Goal: Task Accomplishment & Management: Use online tool/utility

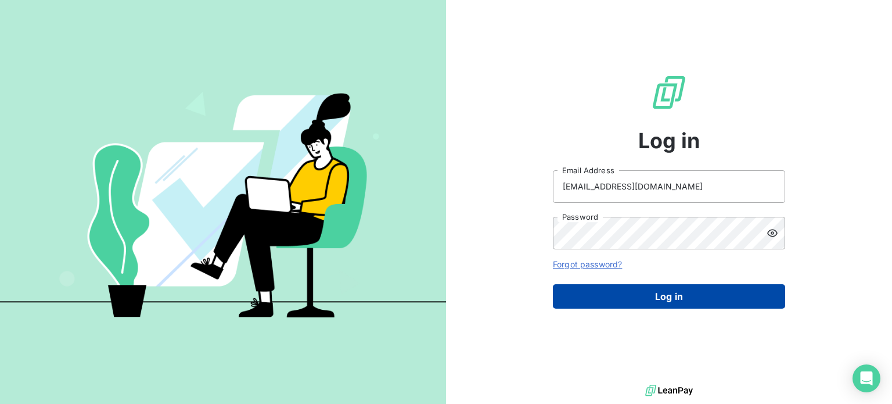
click at [699, 286] on button "Log in" at bounding box center [669, 296] width 232 height 24
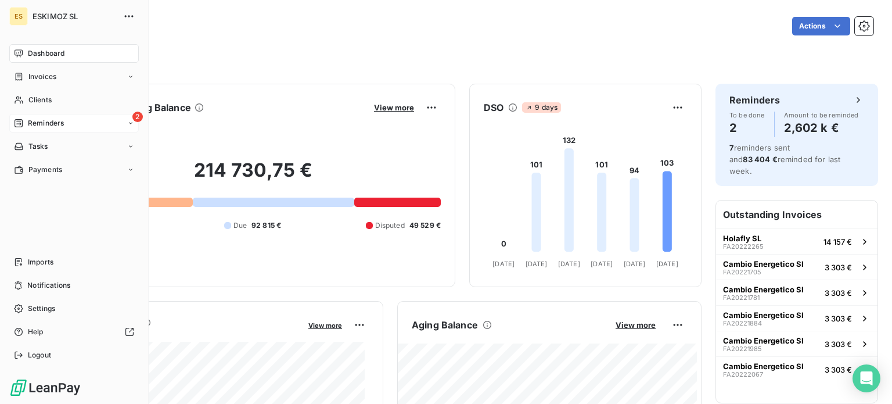
click at [62, 124] on span "Reminders" at bounding box center [46, 123] width 36 height 10
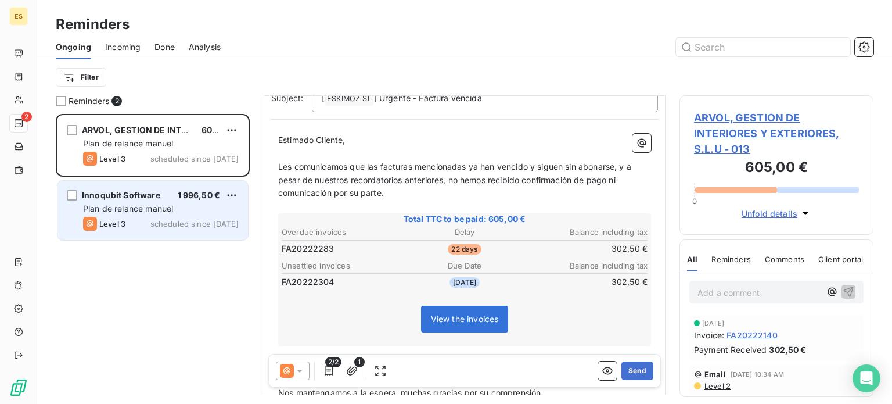
click at [207, 202] on div "Innoqubit Software 1 996,50 € Plan de relance manuel Level 3 scheduled since ye…" at bounding box center [153, 210] width 191 height 59
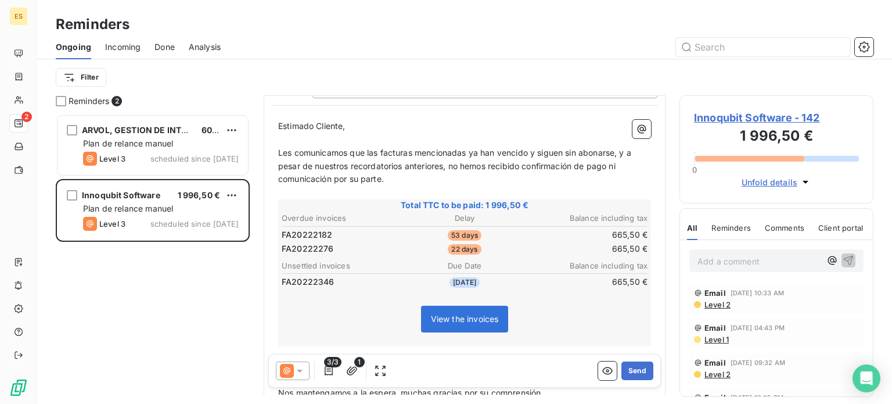
drag, startPoint x: 145, startPoint y: 45, endPoint x: 121, endPoint y: 32, distance: 27.0
click at [145, 44] on div "Ongoing Incoming Done Analysis" at bounding box center [464, 47] width 855 height 24
click at [132, 46] on span "Incoming" at bounding box center [122, 47] width 35 height 12
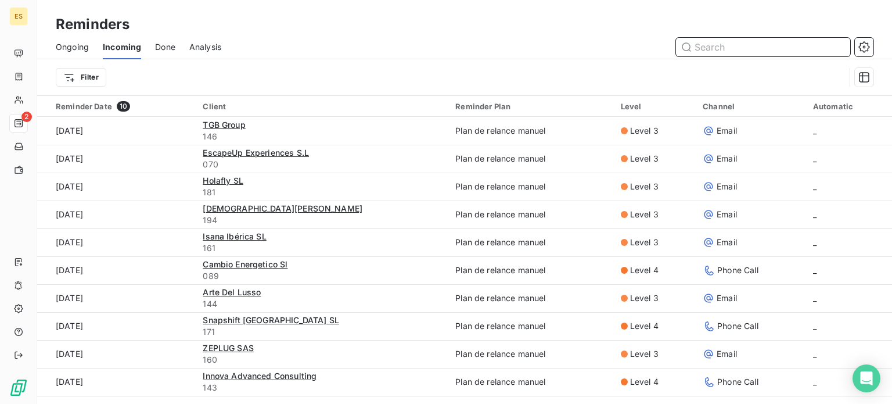
click at [172, 41] on span "Done" at bounding box center [165, 47] width 20 height 12
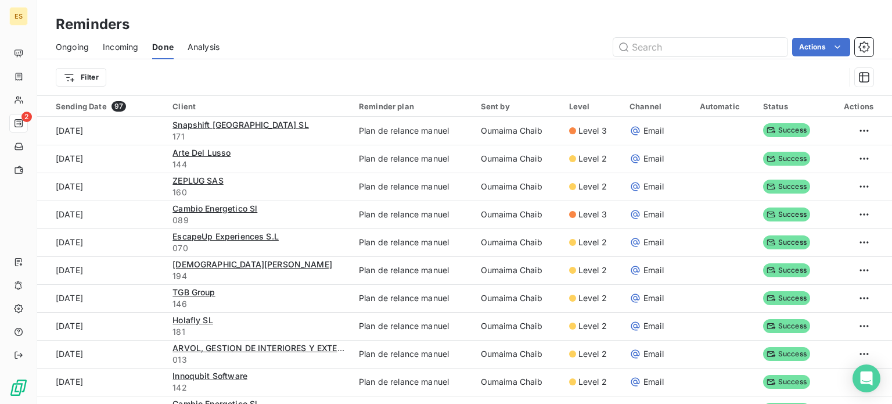
click at [76, 50] on span "Ongoing" at bounding box center [72, 47] width 33 height 12
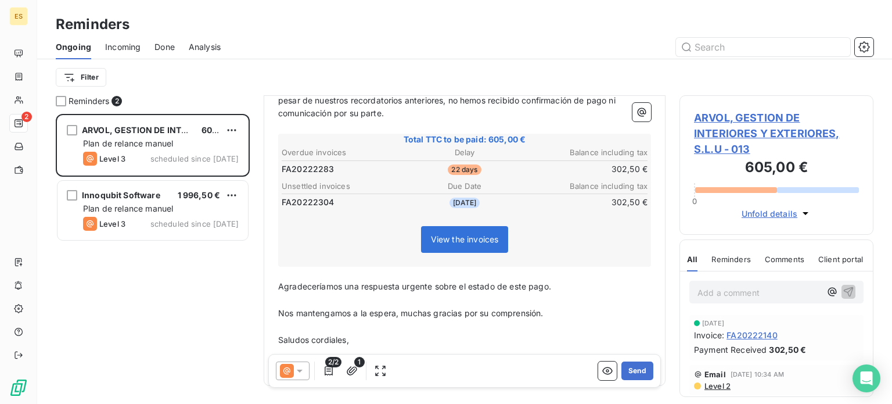
click at [305, 371] on div at bounding box center [293, 370] width 34 height 19
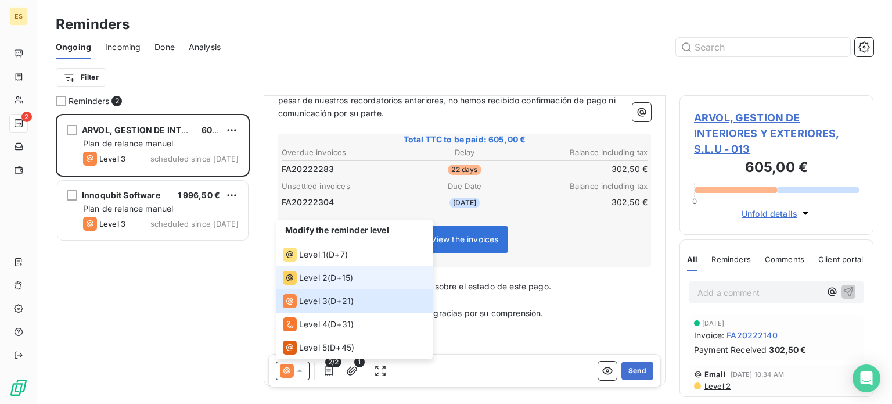
click at [322, 282] on span "Level 2" at bounding box center [313, 278] width 28 height 12
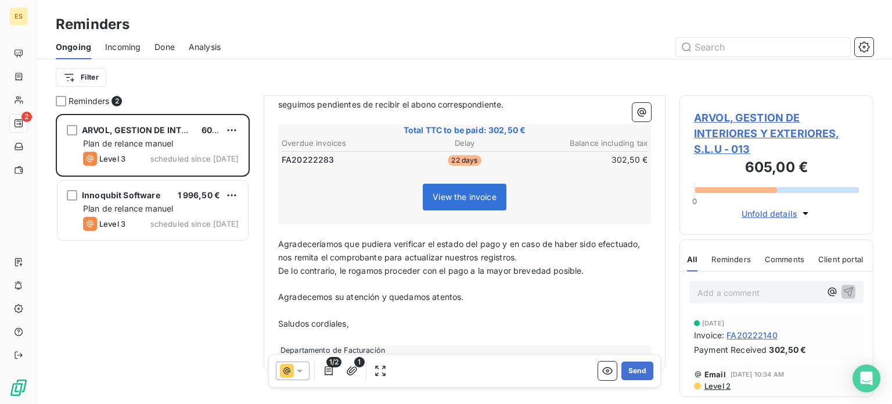
scroll to position [174, 0]
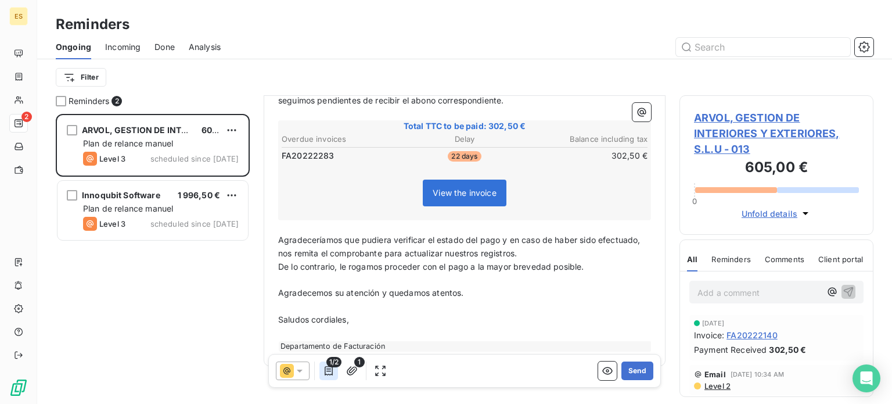
click at [332, 373] on icon "button" at bounding box center [329, 370] width 8 height 9
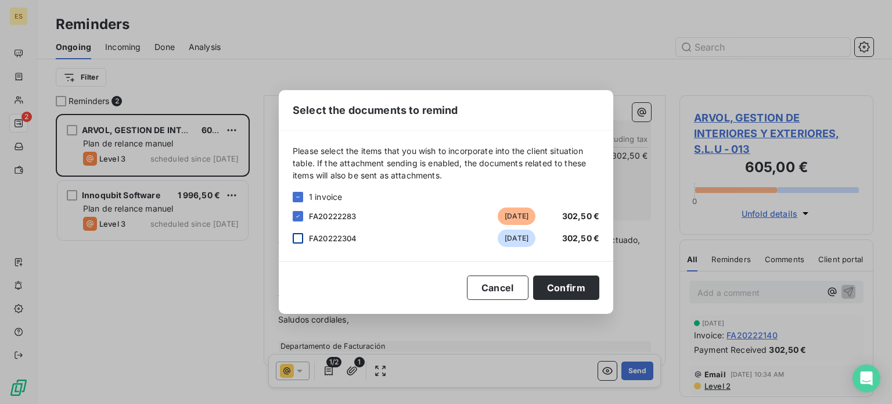
click at [293, 236] on div at bounding box center [298, 238] width 10 height 10
click at [584, 271] on div "Select the documents to remind Please select the items that you wish to incorpo…" at bounding box center [446, 202] width 335 height 224
click at [585, 287] on button "Confirm" at bounding box center [566, 287] width 66 height 24
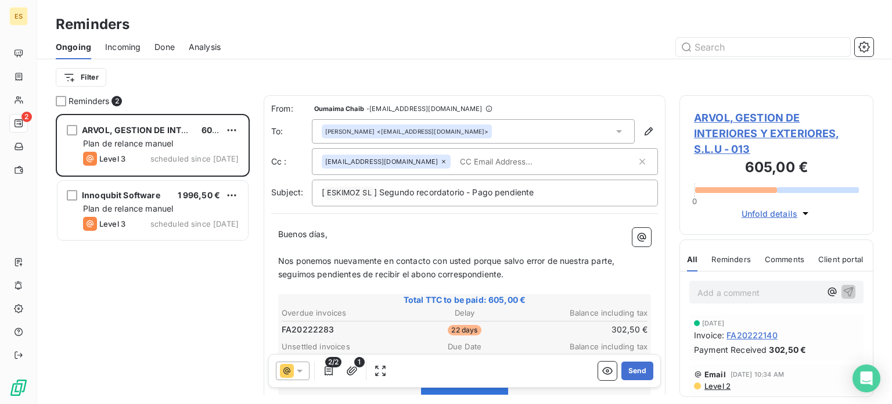
scroll to position [0, 0]
